Goal: Task Accomplishment & Management: Manage account settings

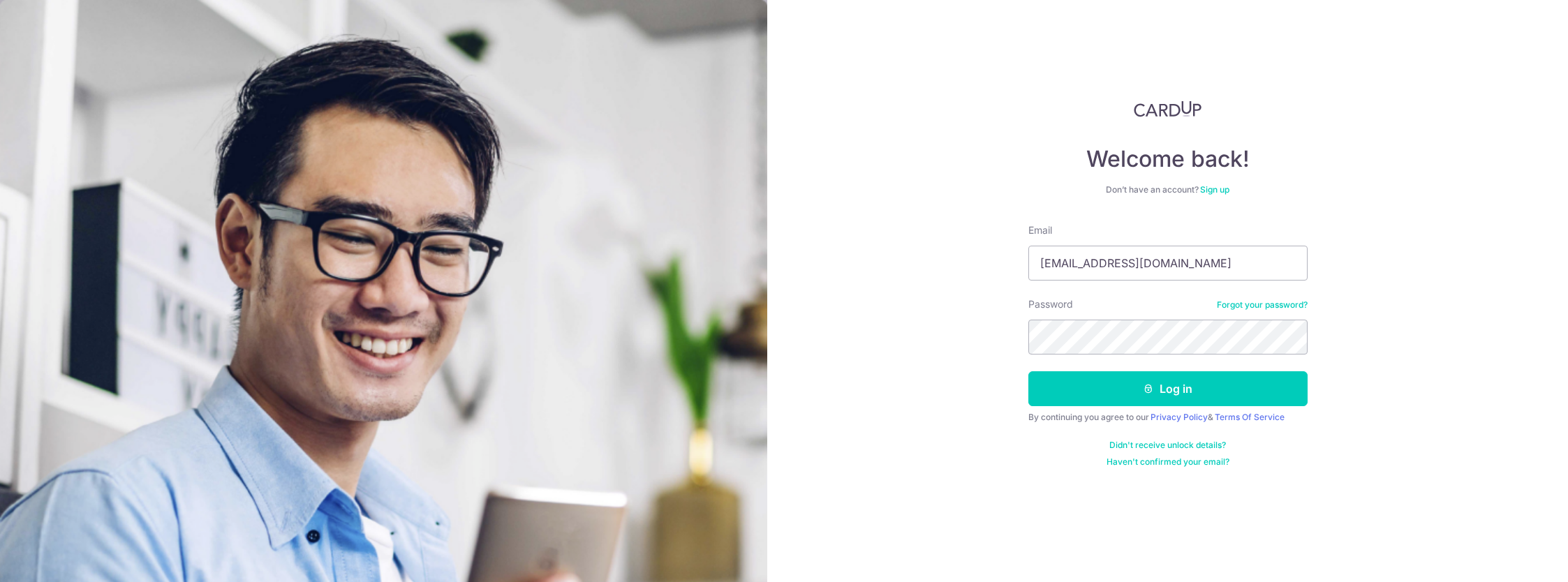
type input "[EMAIL_ADDRESS][DOMAIN_NAME]"
click at [1113, 395] on button "Log in" at bounding box center [1168, 389] width 279 height 35
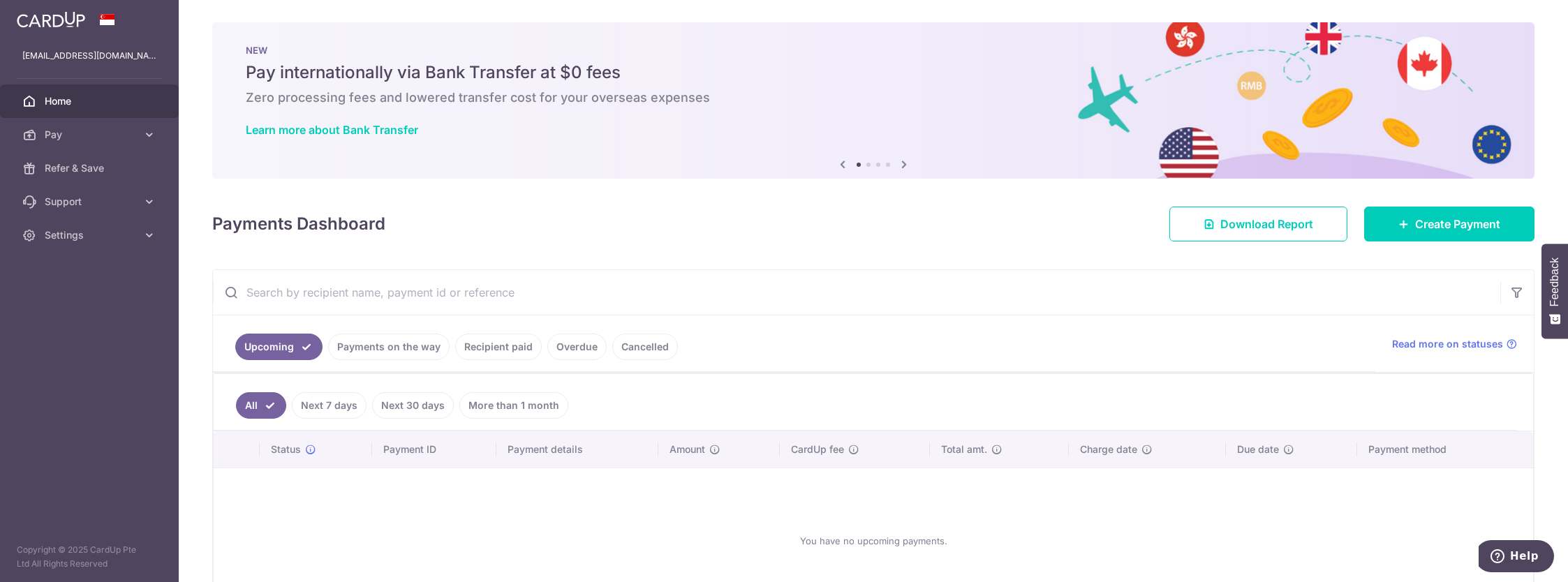
click at [641, 343] on link "Cancelled" at bounding box center [645, 347] width 66 height 27
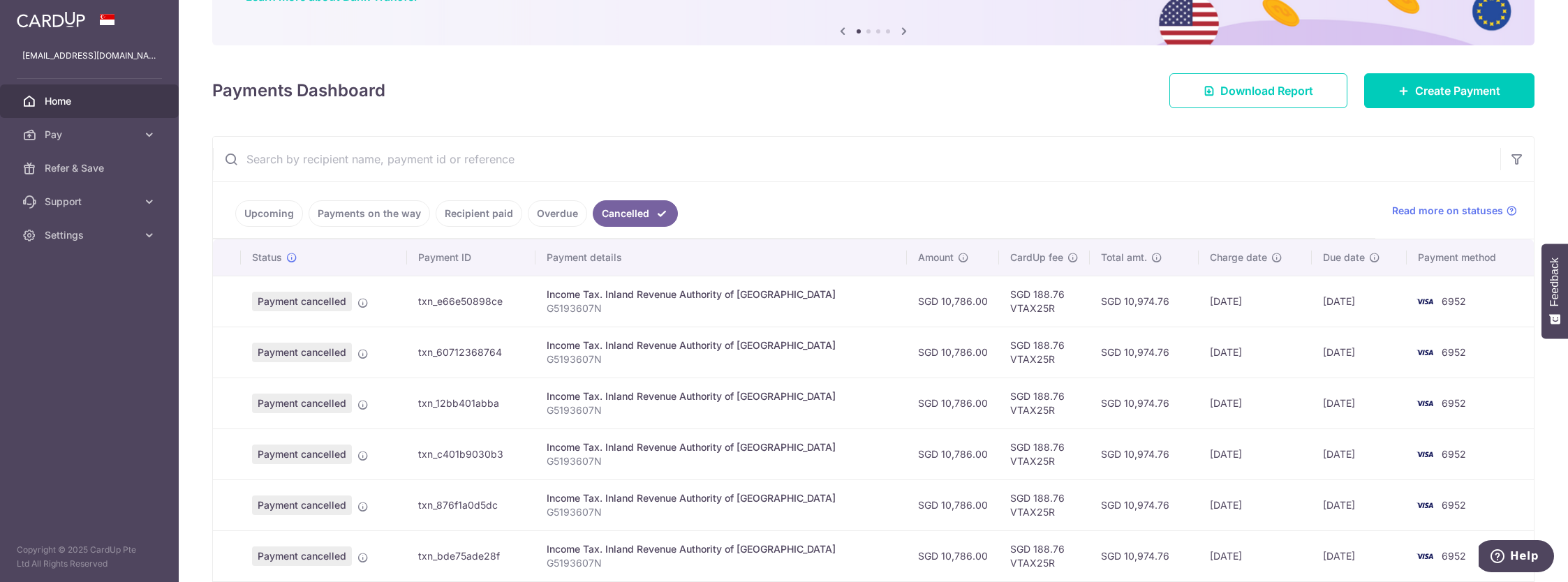
scroll to position [140, 0]
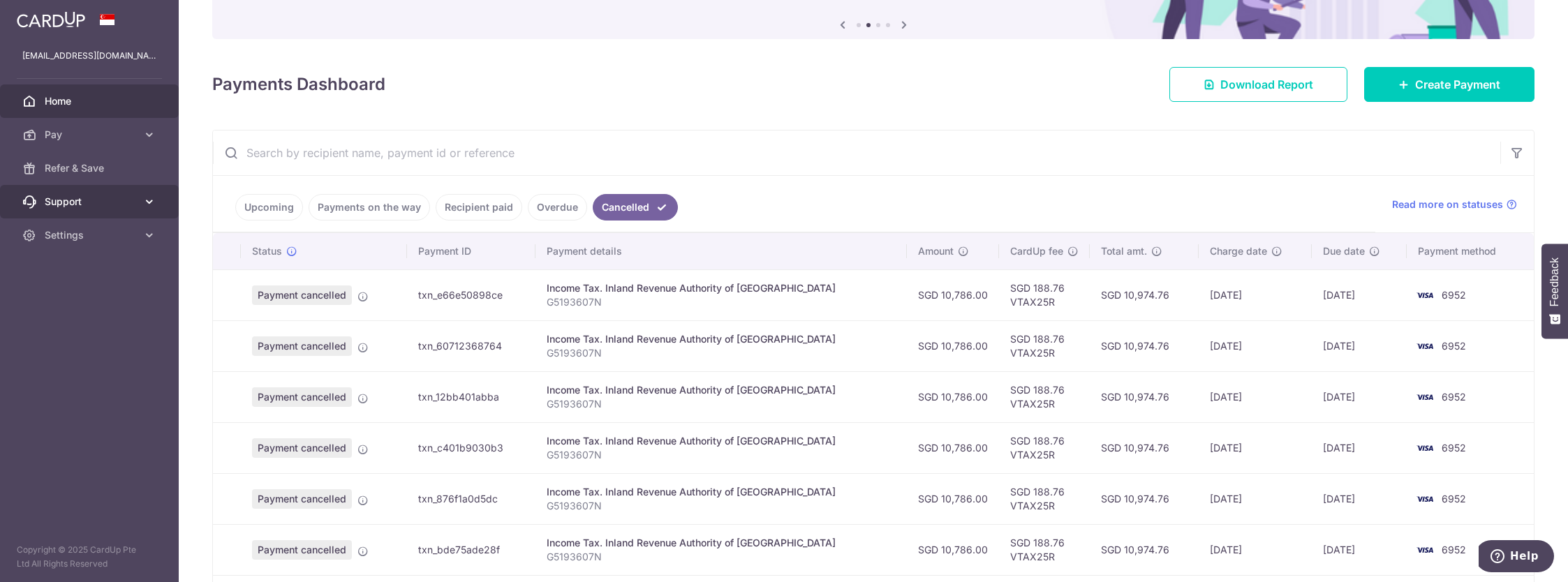
click at [149, 203] on icon at bounding box center [149, 202] width 14 height 14
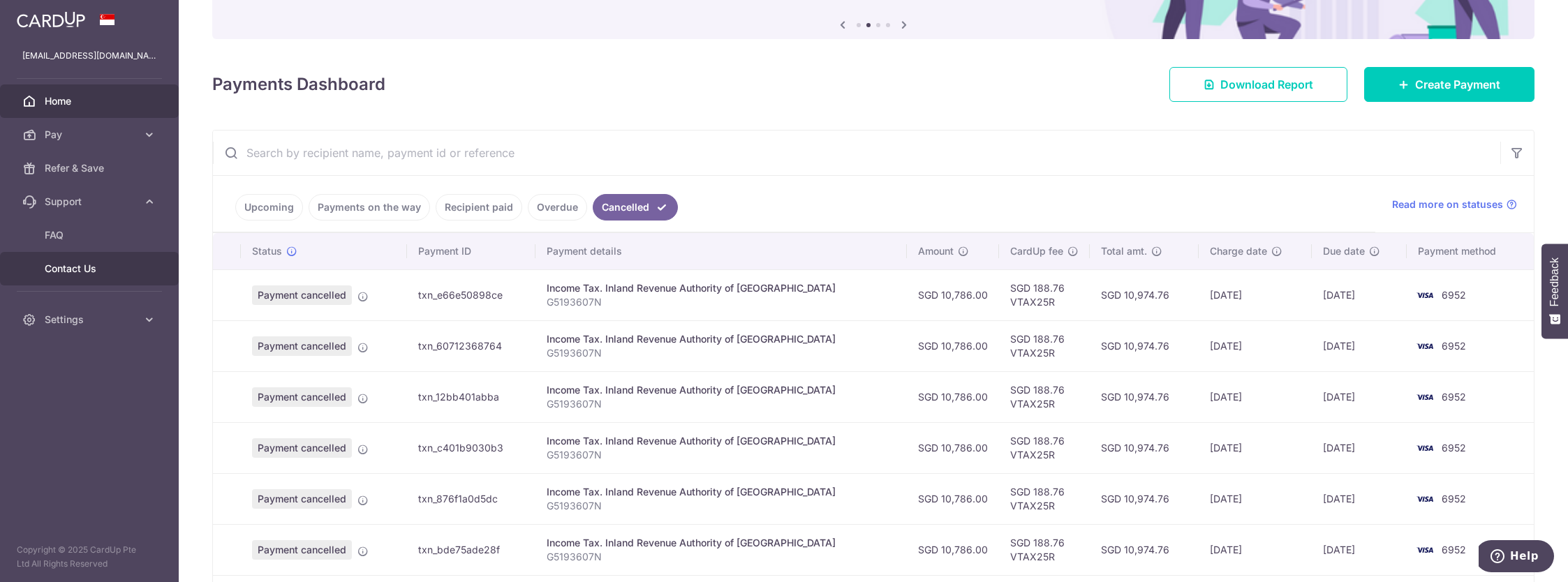
click at [71, 268] on span "Contact Us" at bounding box center [91, 268] width 92 height 14
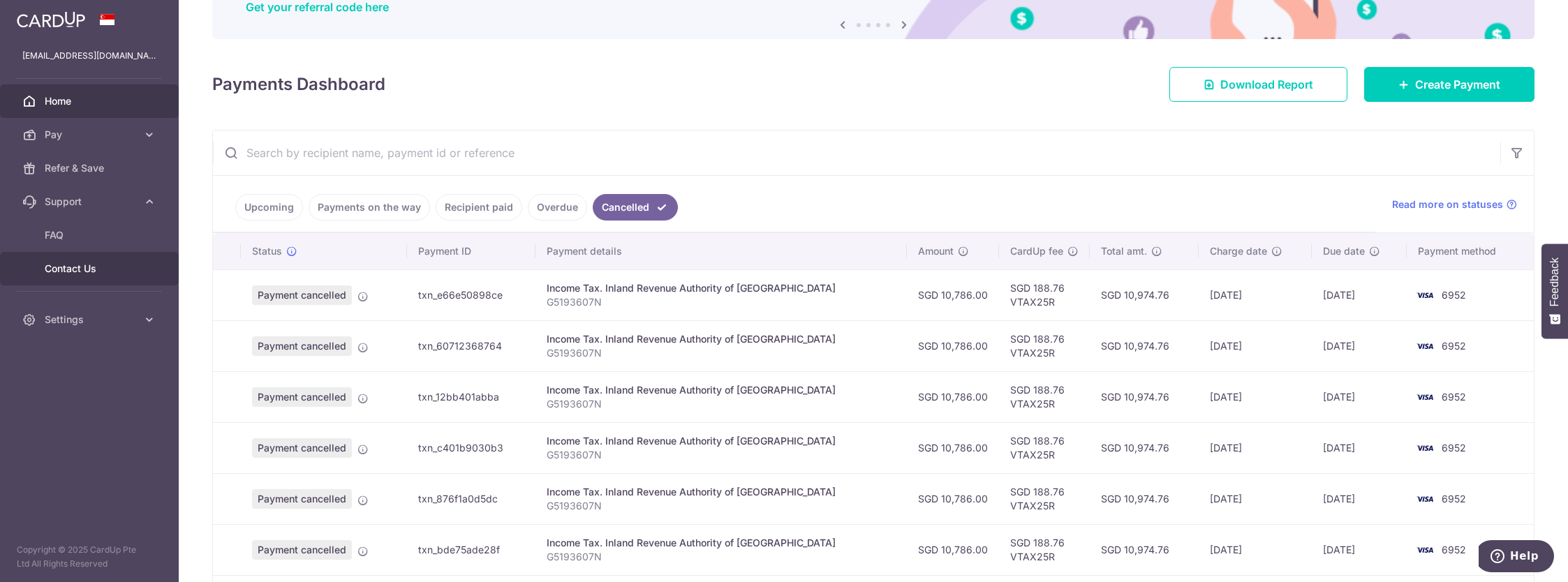
scroll to position [0, 0]
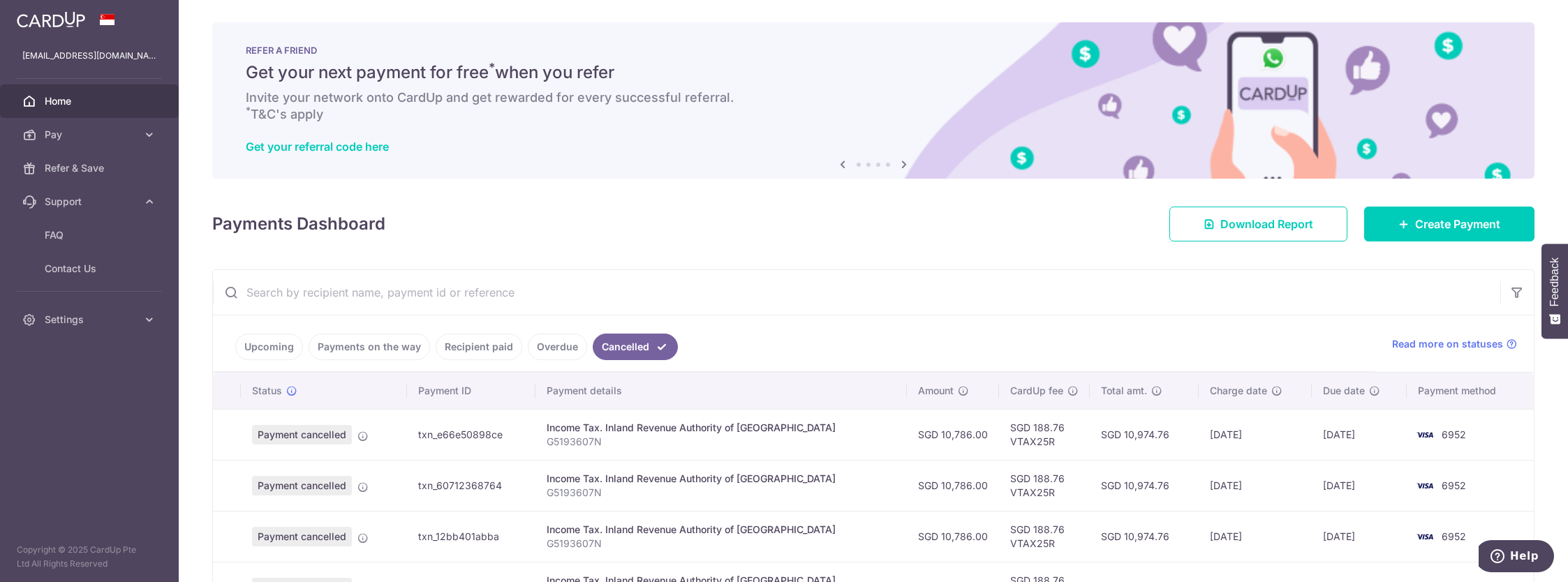
click at [1551, 274] on span "Feedback" at bounding box center [1555, 282] width 12 height 49
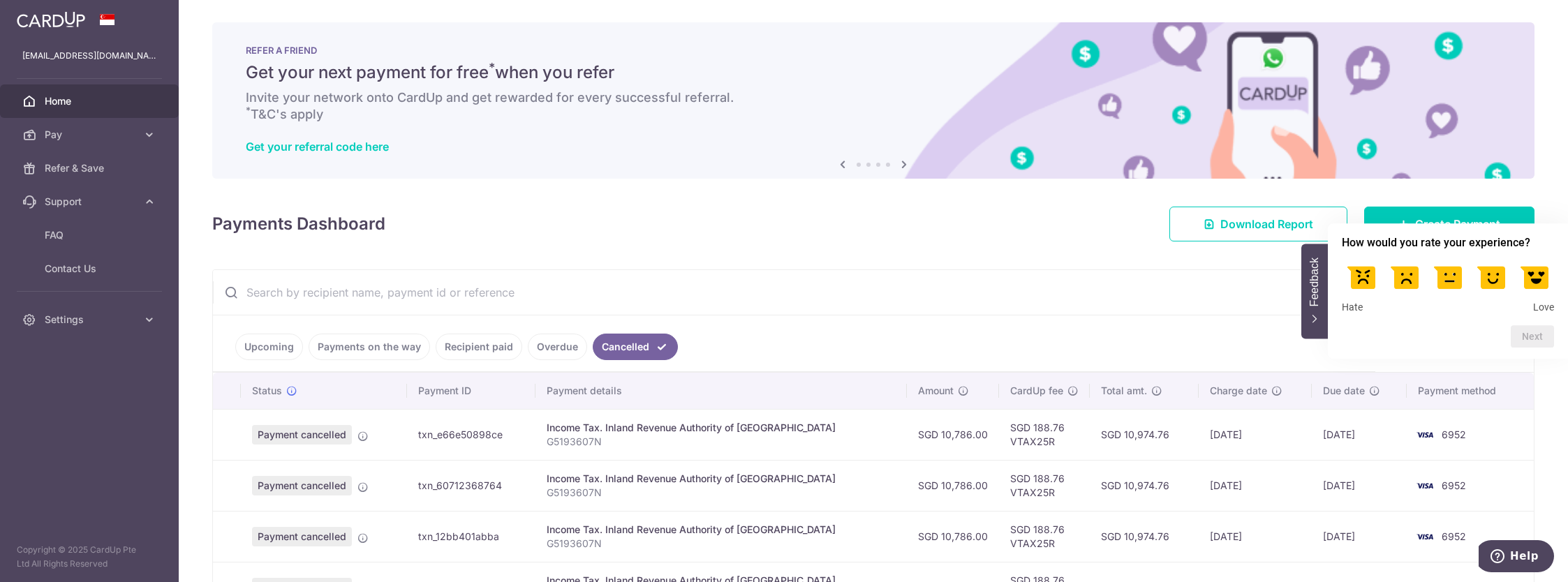
click at [990, 321] on ul "Upcoming Payments on the way Recipient paid Overdue Cancelled" at bounding box center [794, 343] width 1162 height 56
click at [75, 322] on span "Settings" at bounding box center [91, 320] width 92 height 14
click at [55, 392] on span "Logout" at bounding box center [91, 387] width 92 height 14
